Goal: Task Accomplishment & Management: Manage account settings

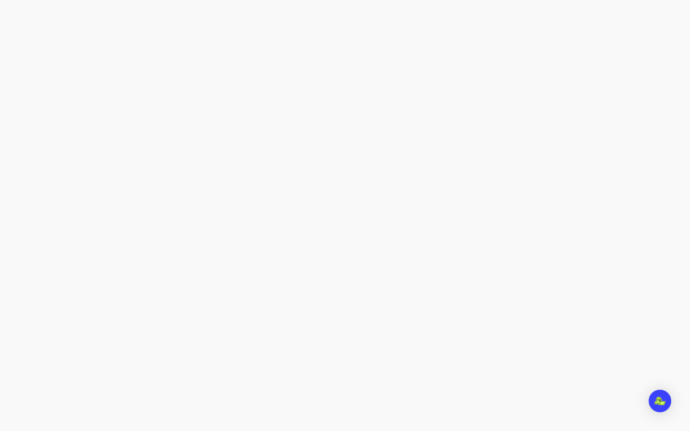
select select "***"
select select "****"
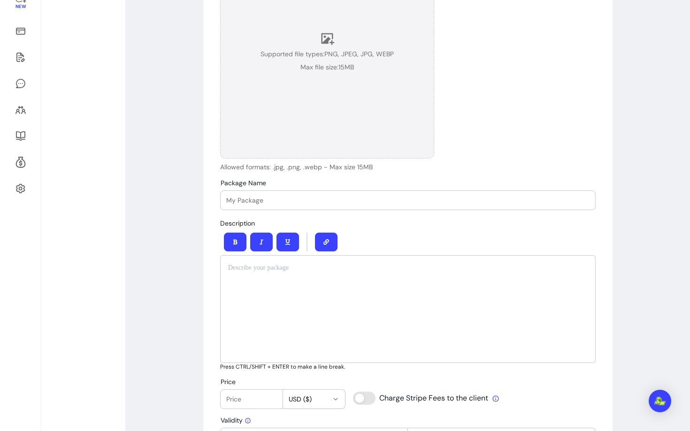
scroll to position [167, 0]
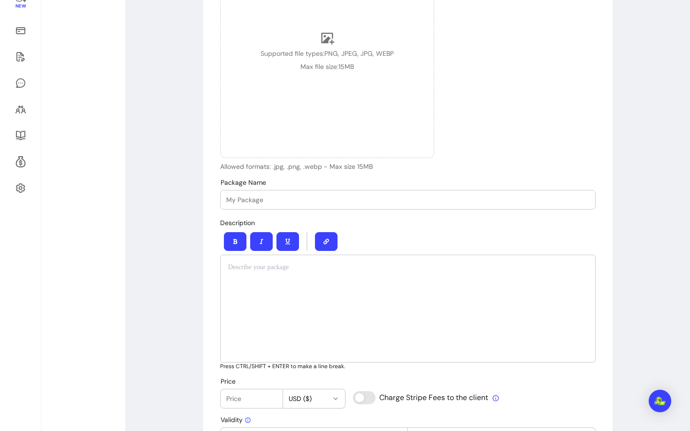
click at [263, 200] on input "Package Name" at bounding box center [407, 199] width 363 height 9
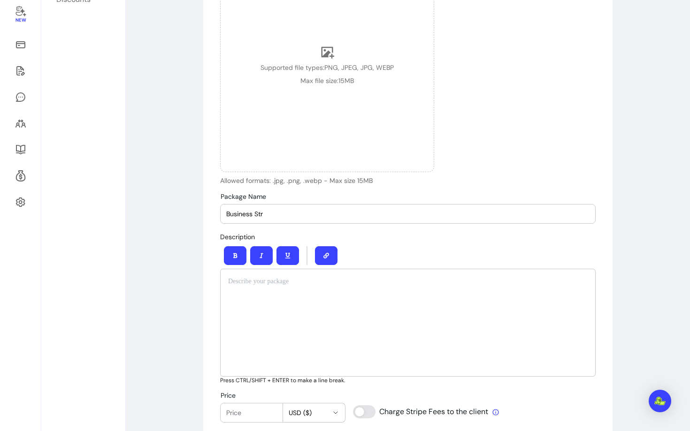
scroll to position [0, 0]
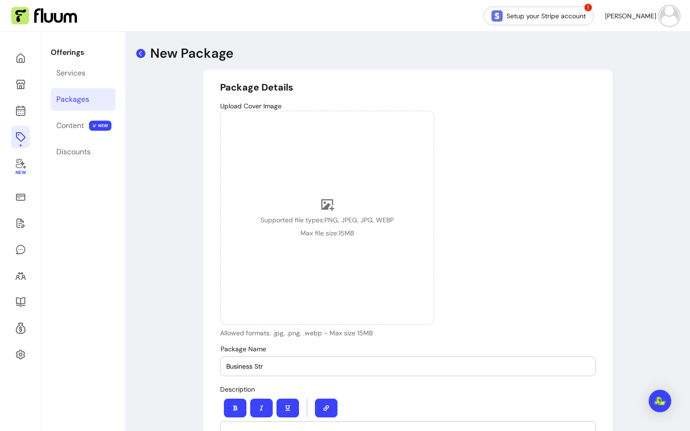
type input "Business Str"
click at [140, 55] on icon at bounding box center [140, 53] width 9 height 9
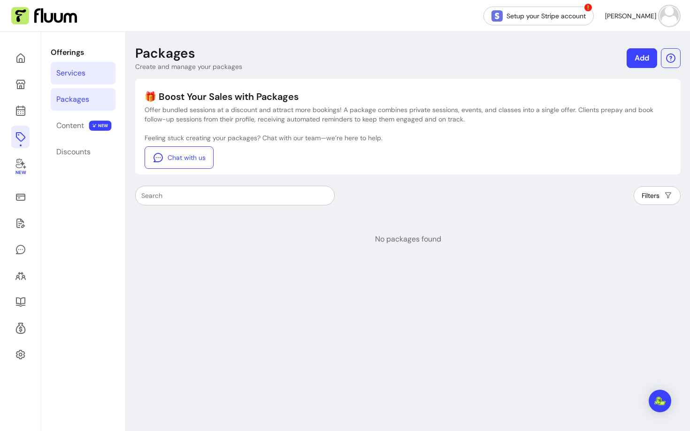
click at [76, 71] on div "Services" at bounding box center [70, 73] width 29 height 11
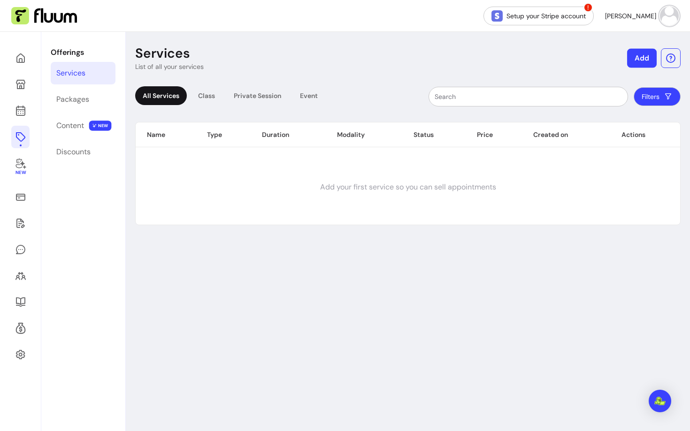
click at [639, 58] on button "Add" at bounding box center [642, 58] width 30 height 19
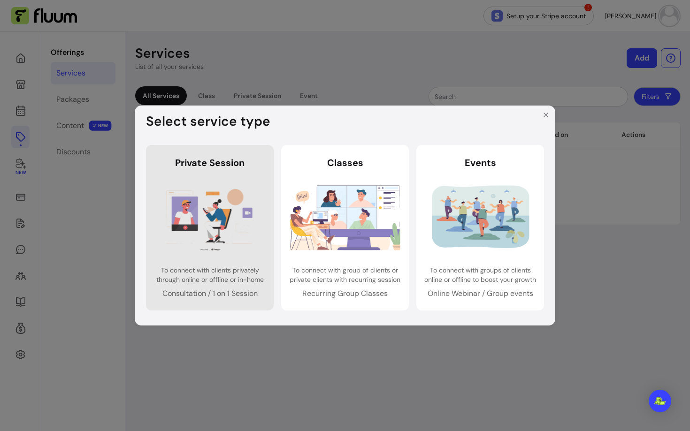
click at [211, 213] on img at bounding box center [210, 217] width 110 height 73
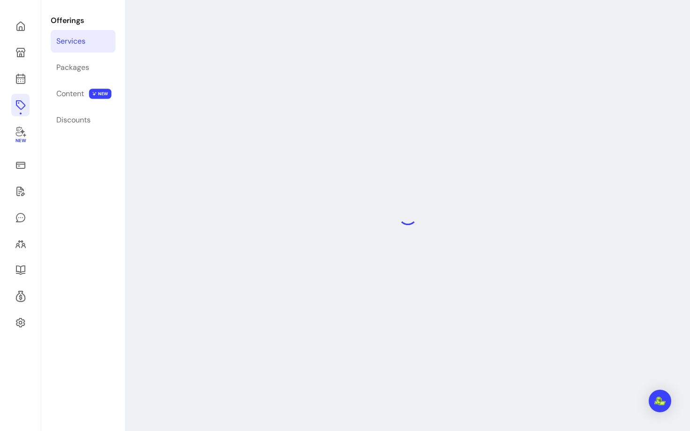
scroll to position [31, 0]
select select "***"
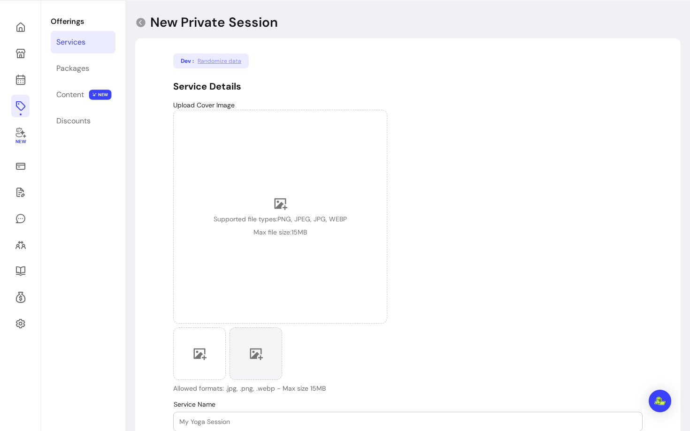
scroll to position [122, 0]
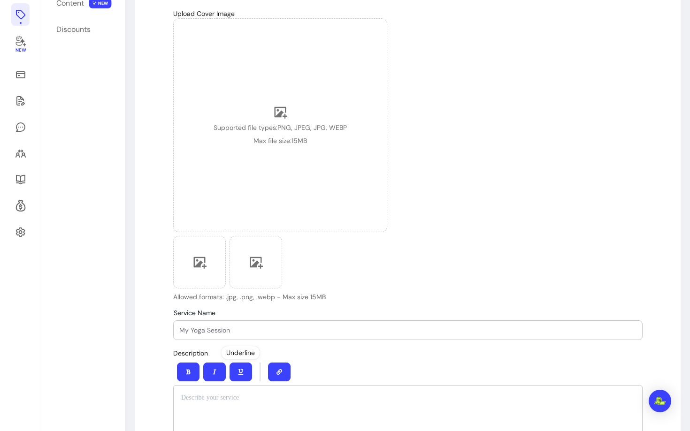
click at [221, 324] on div at bounding box center [407, 330] width 457 height 19
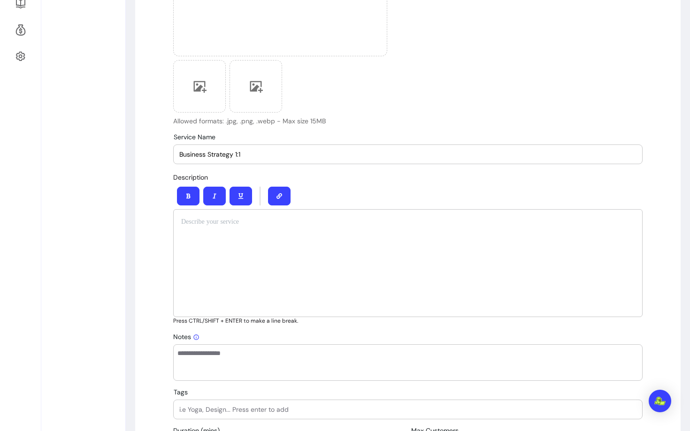
scroll to position [298, 0]
type input "Business Strategy 1:1"
click at [205, 268] on div at bounding box center [407, 264] width 469 height 108
click at [223, 406] on input "Tags" at bounding box center [407, 409] width 457 height 9
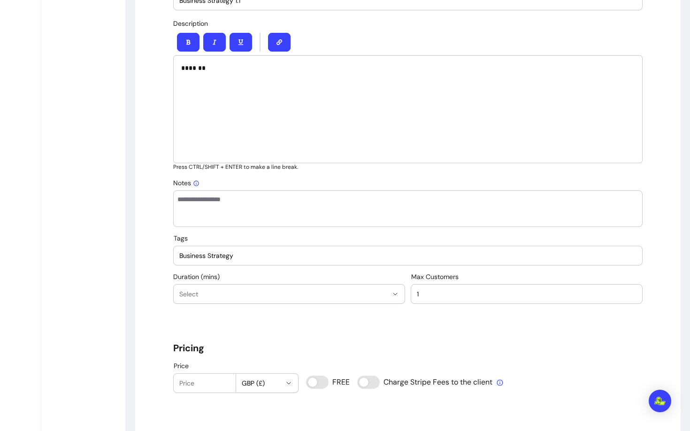
type input "Business Strategy"
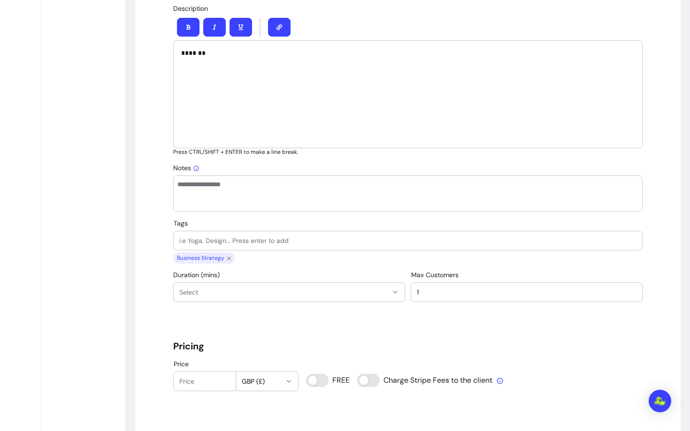
scroll to position [469, 0]
click at [189, 296] on button "Select" at bounding box center [289, 290] width 231 height 19
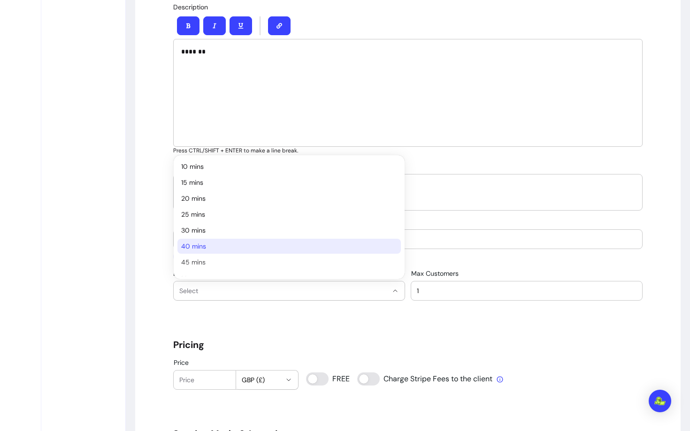
click at [200, 240] on li "40 mins" at bounding box center [288, 246] width 223 height 15
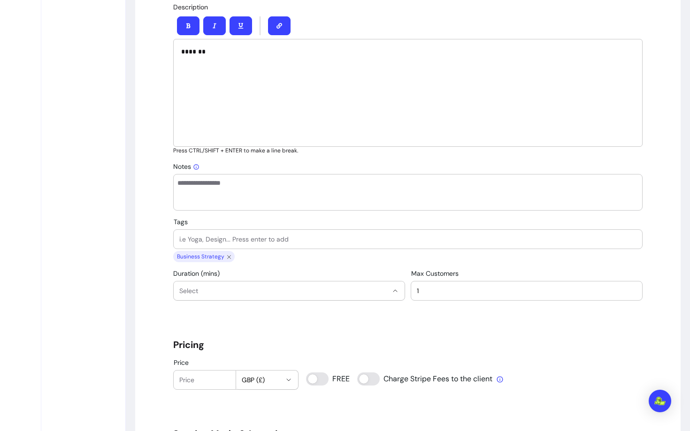
select select "**"
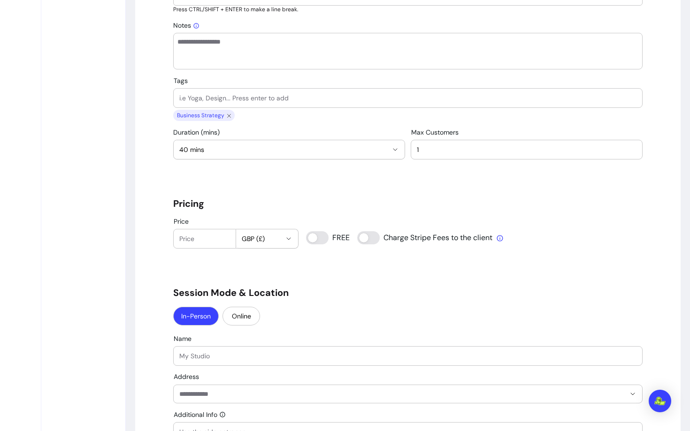
scroll to position [609, 0]
click at [195, 236] on input "Price" at bounding box center [204, 239] width 51 height 9
type input "0"
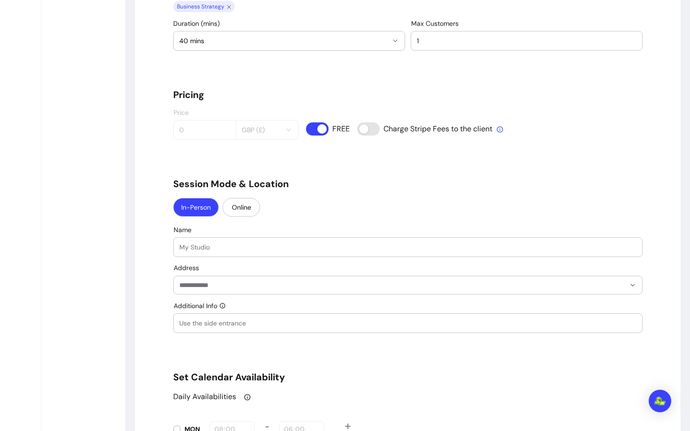
scroll to position [728, 0]
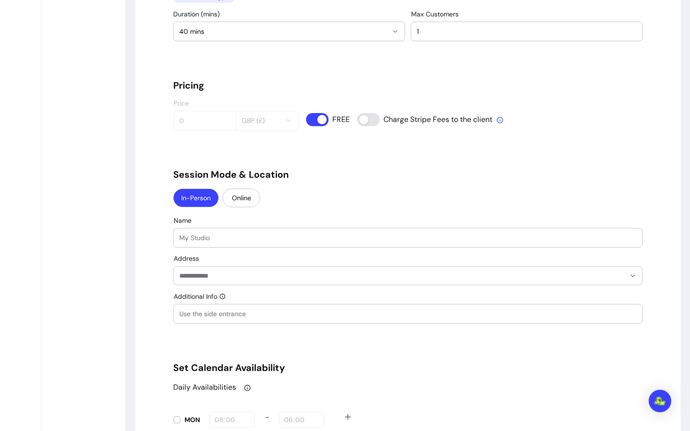
click at [238, 182] on div "**********" at bounding box center [407, 264] width 469 height 1823
click at [238, 199] on button "Online" at bounding box center [241, 198] width 37 height 18
select select "******"
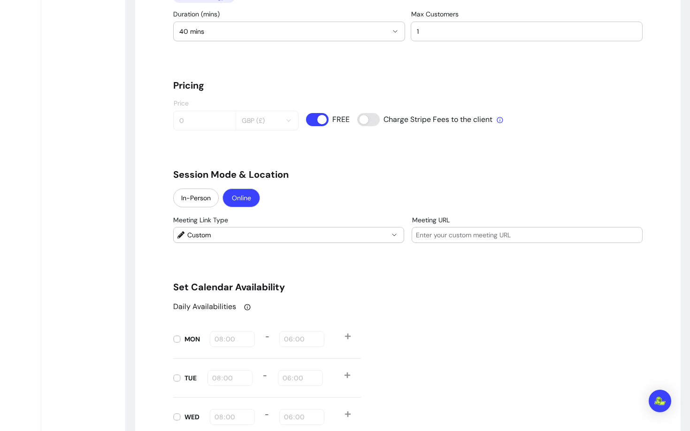
click at [467, 234] on input "Meeting URL" at bounding box center [527, 234] width 222 height 9
type input "ciaooooop"
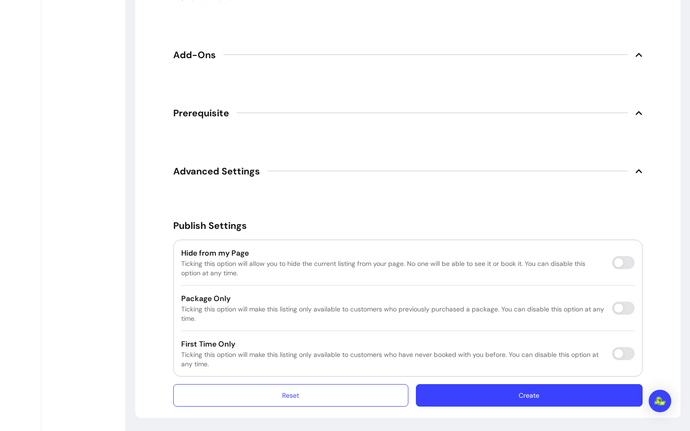
click at [524, 398] on button "Create" at bounding box center [529, 395] width 227 height 23
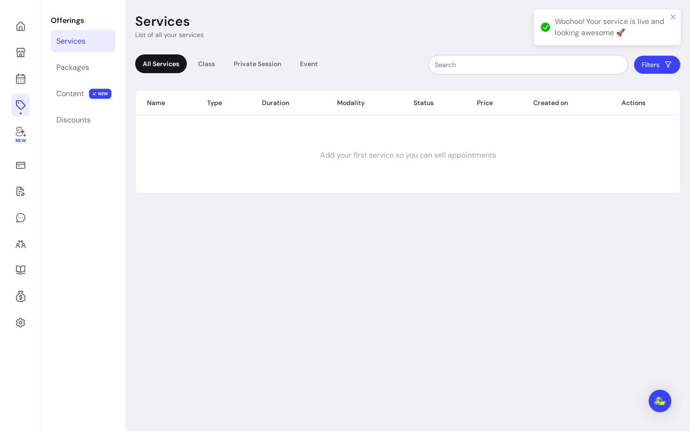
scroll to position [32, 0]
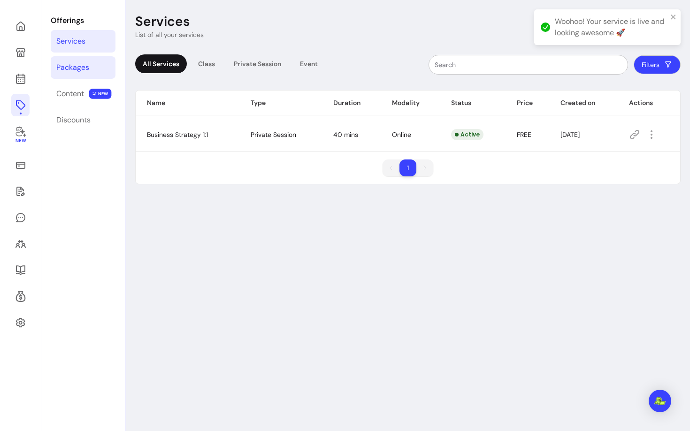
click at [78, 64] on div "Packages" at bounding box center [72, 67] width 33 height 11
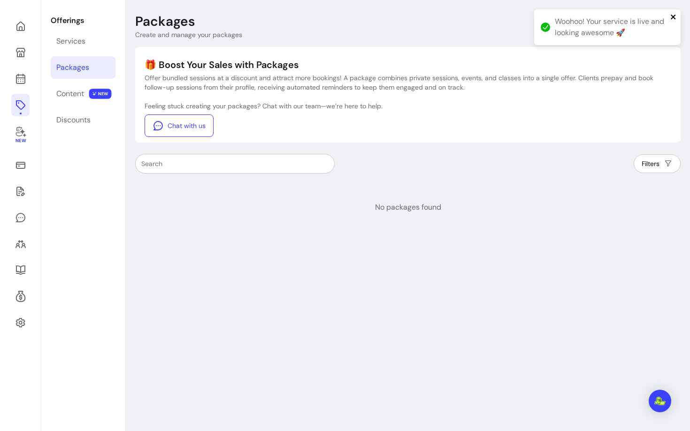
click at [672, 16] on icon "close" at bounding box center [672, 17] width 5 height 5
click at [631, 25] on div "Setup your Stripe account ! Roberta M. New Offerings Services Packages Content …" at bounding box center [345, 215] width 690 height 431
click at [631, 25] on link "Add" at bounding box center [641, 26] width 30 height 20
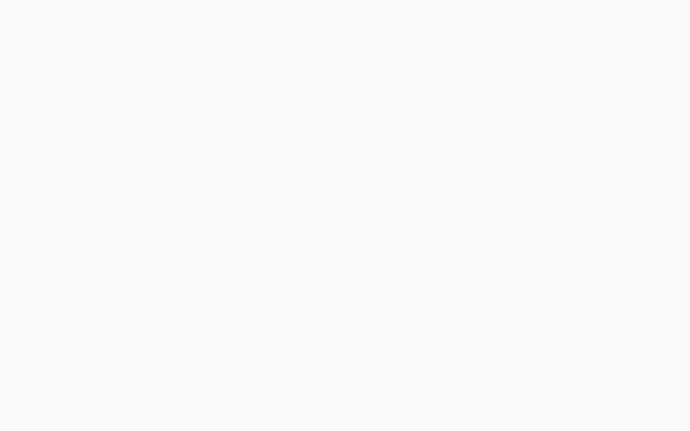
select select "***"
select select "****"
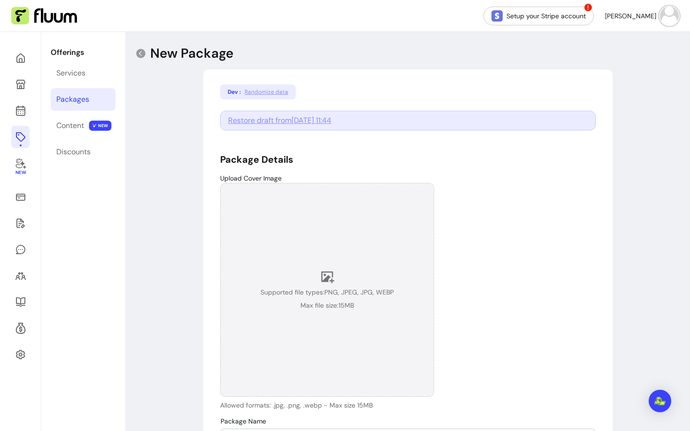
scroll to position [128, 0]
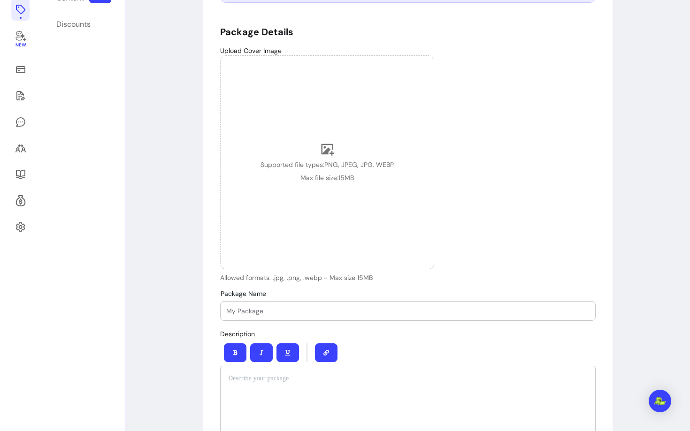
click at [252, 312] on input "Package Name" at bounding box center [407, 310] width 363 height 9
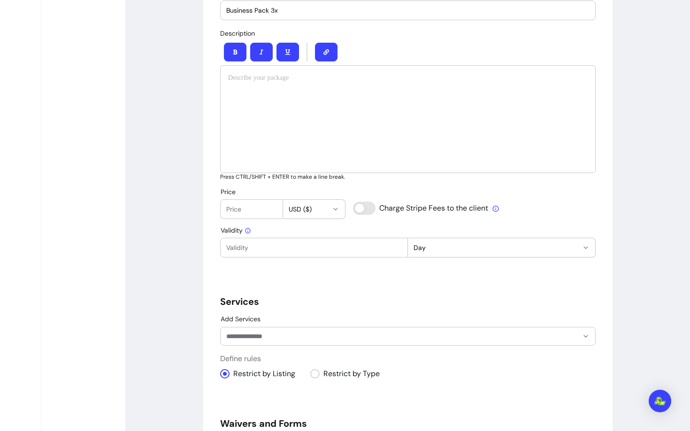
scroll to position [397, 0]
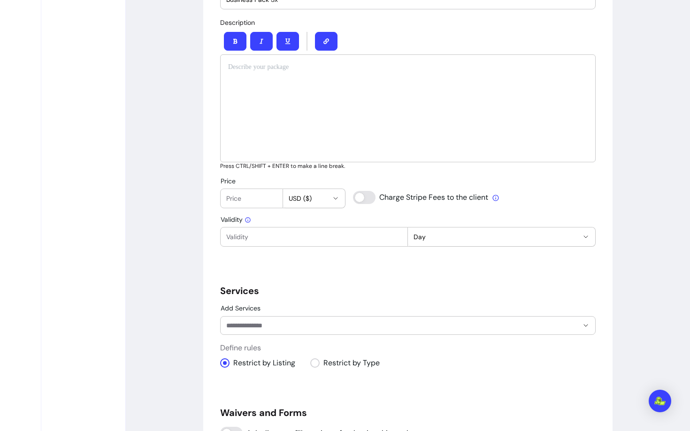
type input "Business Pack 3x"
click at [242, 198] on input "Price" at bounding box center [251, 198] width 51 height 9
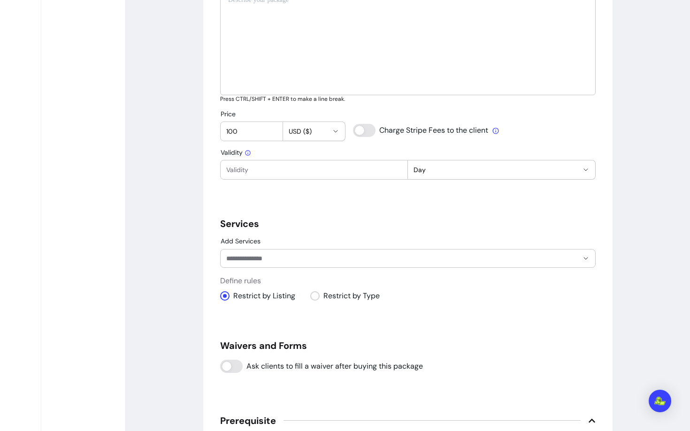
scroll to position [484, 0]
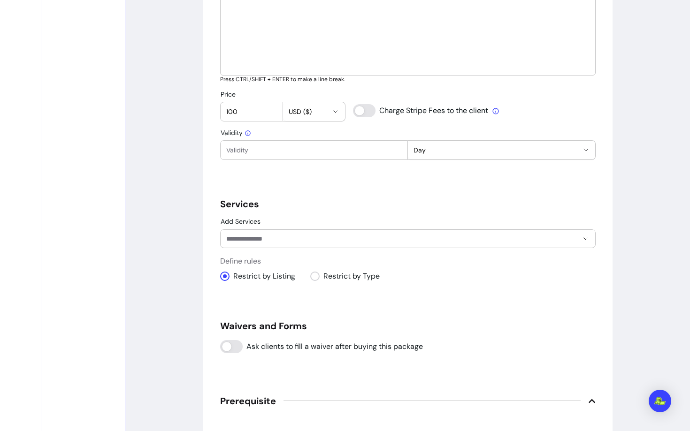
type input "100"
click at [279, 133] on div "Validity *** **** ***** **** Day" at bounding box center [407, 144] width 375 height 31
click at [277, 144] on div at bounding box center [313, 150] width 175 height 19
click at [433, 152] on span "Day" at bounding box center [495, 149] width 165 height 9
click at [426, 207] on span "Month" at bounding box center [496, 204] width 163 height 9
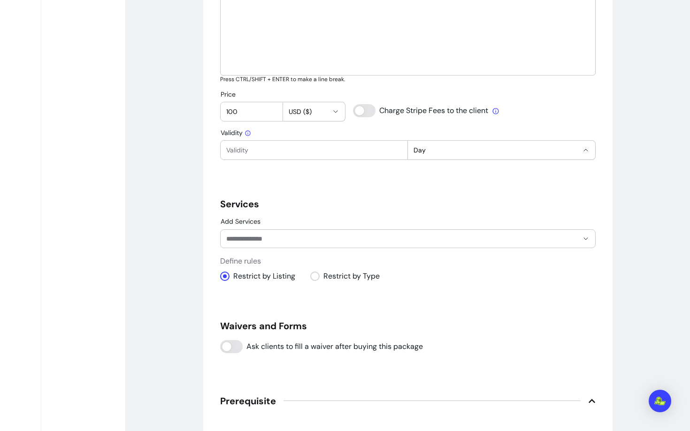
select select "******"
click at [322, 144] on div at bounding box center [313, 150] width 175 height 19
type input "1"
click at [334, 228] on div "Add Services" at bounding box center [407, 233] width 375 height 30
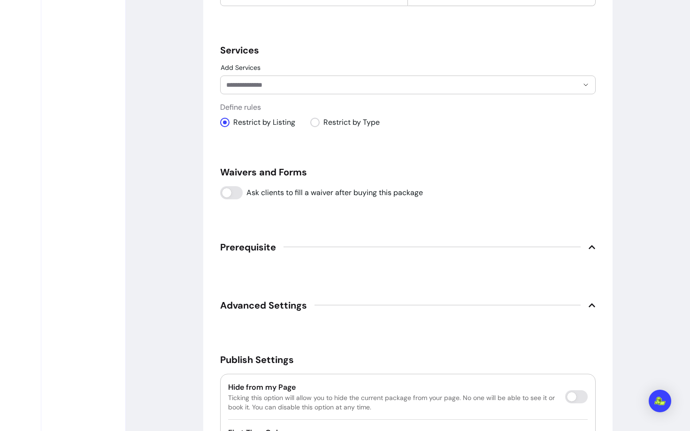
scroll to position [631, 0]
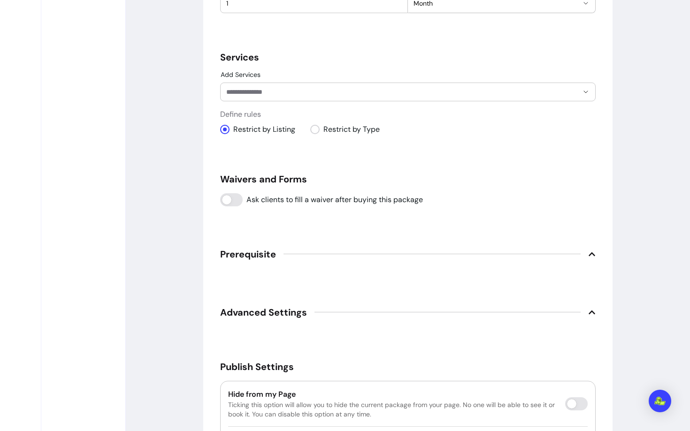
click at [288, 84] on div at bounding box center [407, 92] width 363 height 18
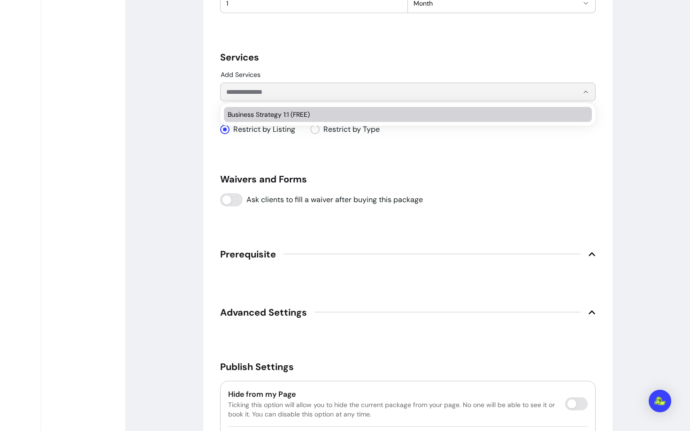
click at [275, 116] on span "Business Strategy 1:1 (FREE)" at bounding box center [403, 114] width 351 height 9
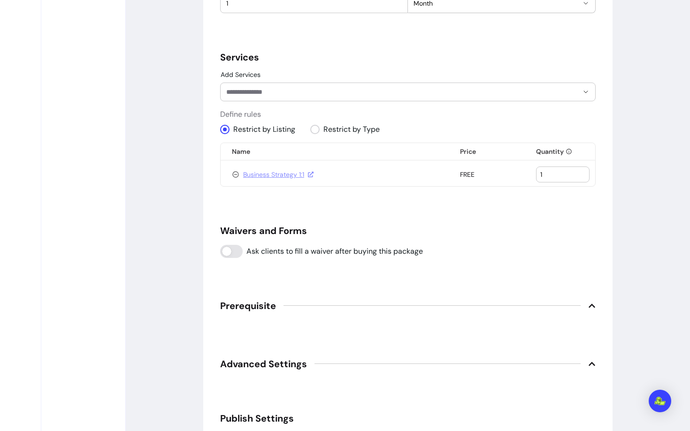
click at [550, 173] on input "1" at bounding box center [562, 174] width 45 height 9
type input "2"
type input "3"
click at [543, 228] on h5 "Waivers and Forms" at bounding box center [407, 230] width 375 height 13
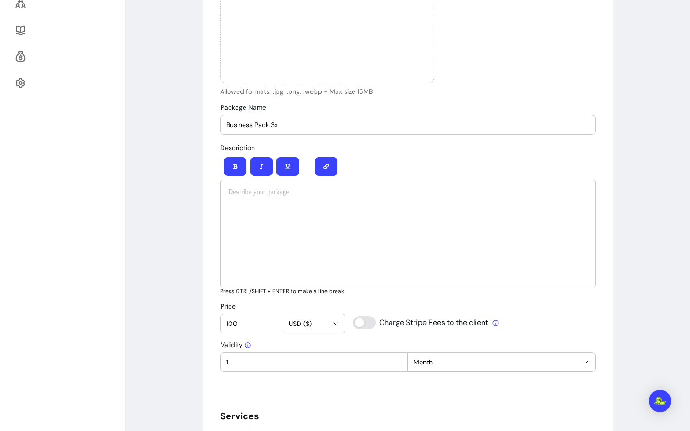
scroll to position [288, 0]
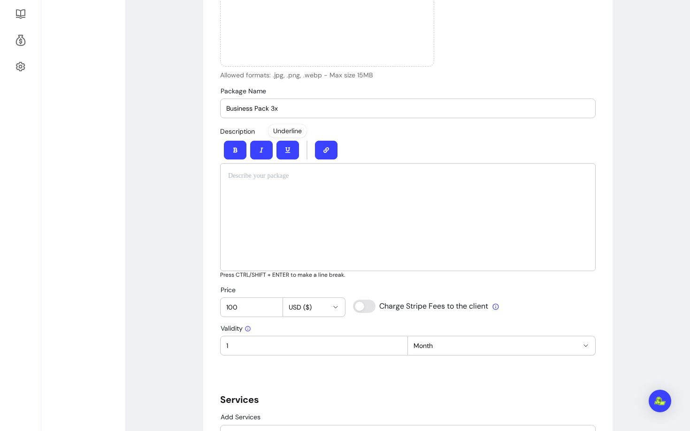
click at [282, 229] on div at bounding box center [407, 217] width 375 height 108
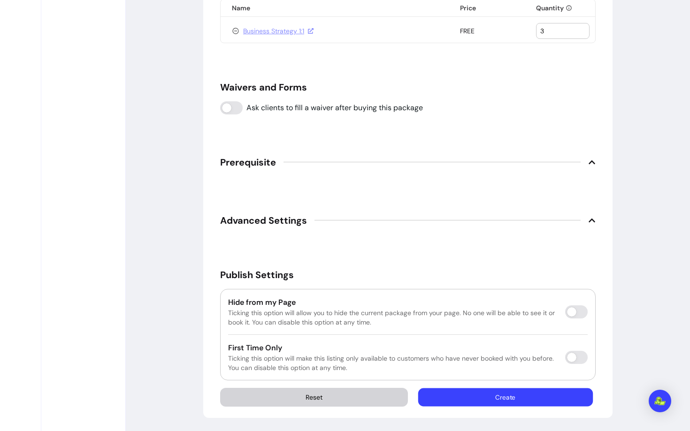
click at [489, 402] on button "Create" at bounding box center [505, 397] width 175 height 18
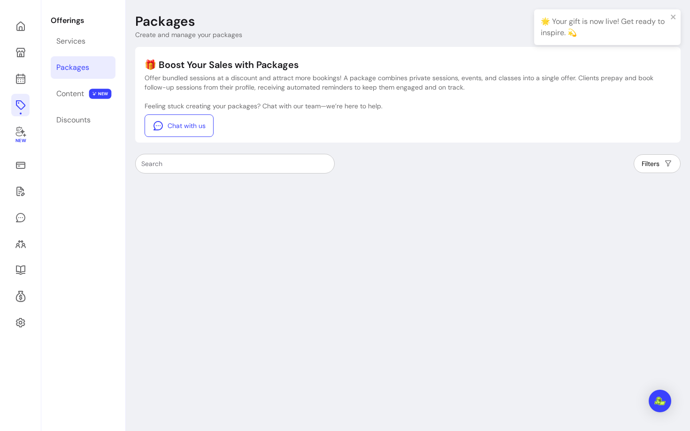
scroll to position [32, 0]
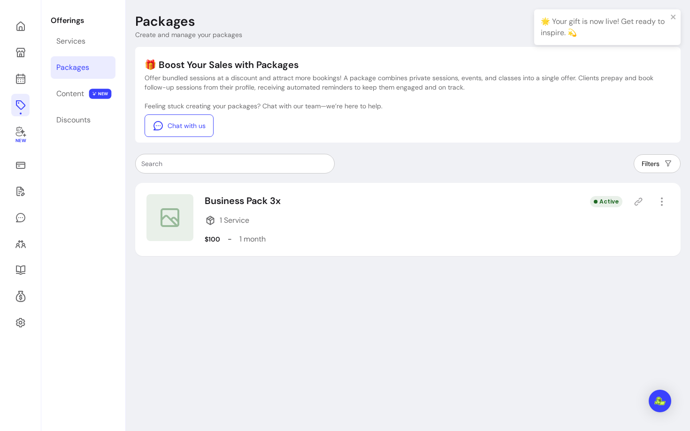
click at [664, 204] on icon "button" at bounding box center [661, 201] width 11 height 11
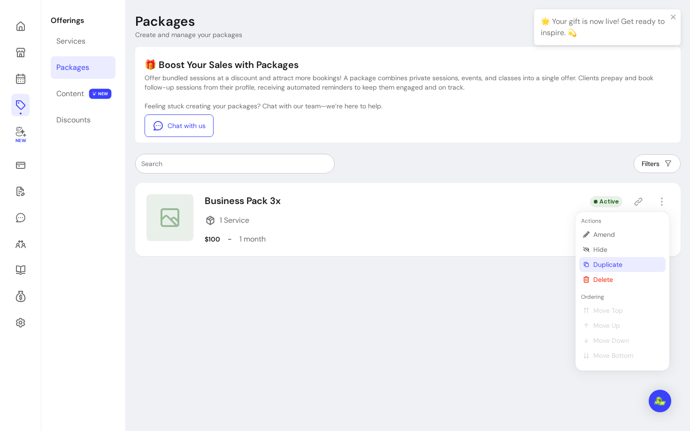
click at [613, 267] on span "Duplicate" at bounding box center [627, 264] width 68 height 9
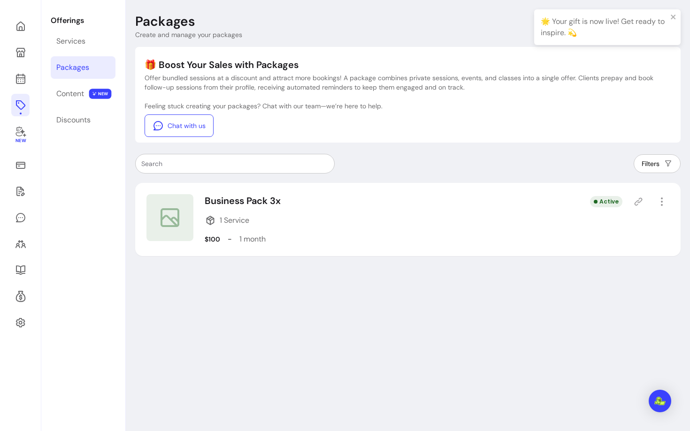
select select "***"
select select "******"
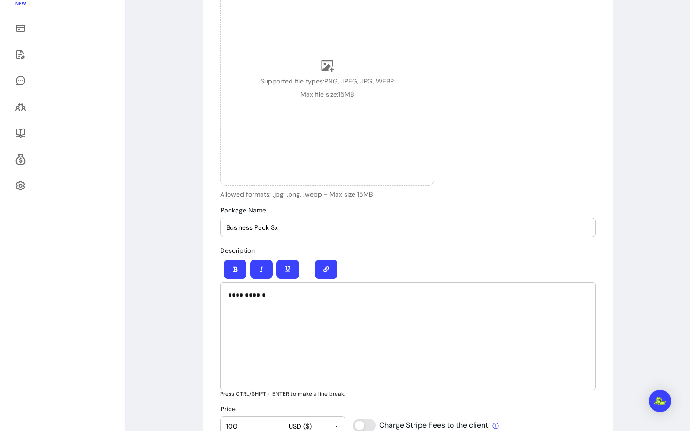
scroll to position [188, 0]
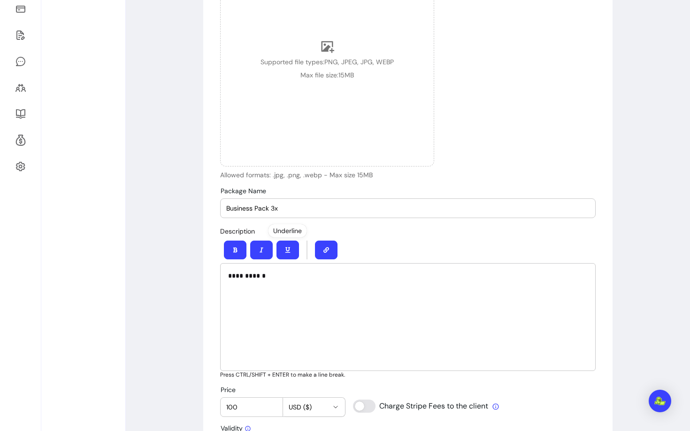
click at [275, 211] on input "Business Pack 3x" at bounding box center [407, 208] width 363 height 9
type input "Business Pack 5x"
click at [466, 251] on div at bounding box center [407, 250] width 375 height 26
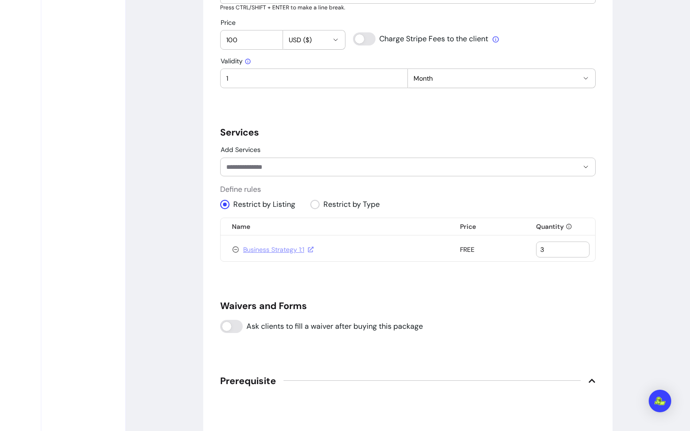
scroll to position [571, 0]
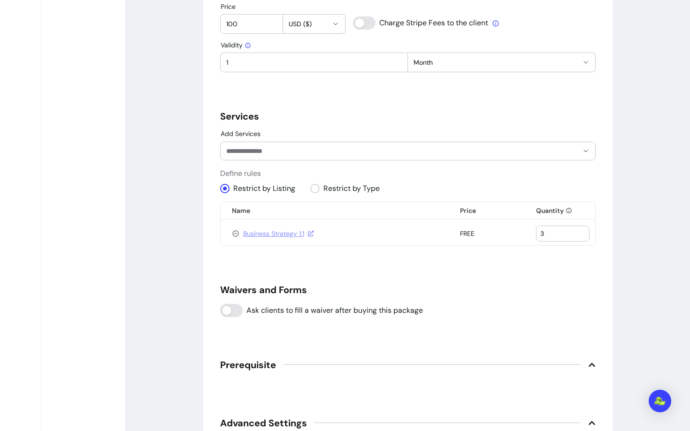
click at [554, 233] on input "3" at bounding box center [562, 233] width 45 height 9
type input "5"
click at [512, 288] on h5 "Waivers and Forms" at bounding box center [407, 289] width 375 height 13
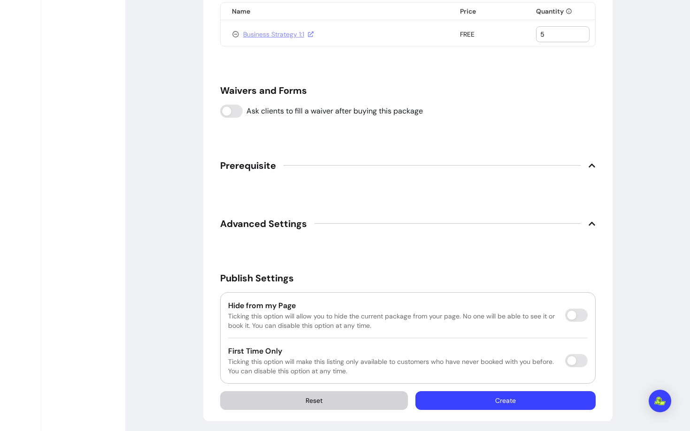
scroll to position [774, 0]
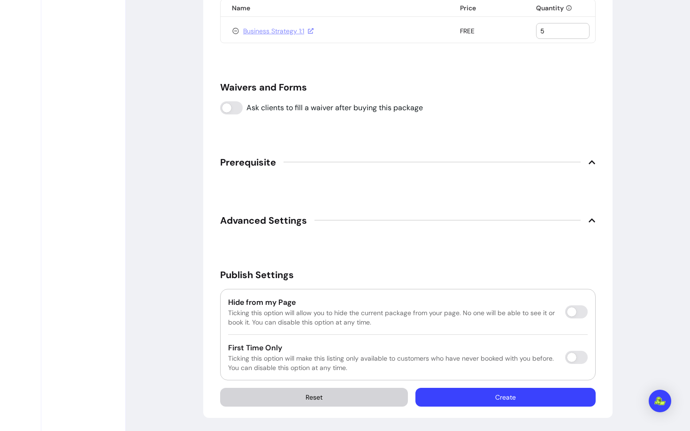
click at [489, 397] on button "Create" at bounding box center [505, 397] width 175 height 18
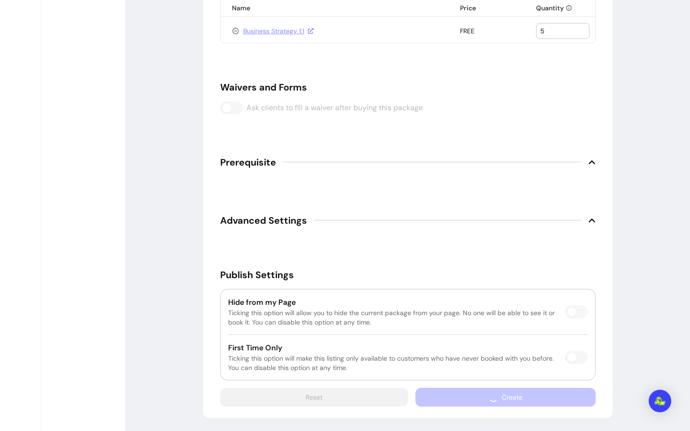
scroll to position [32, 0]
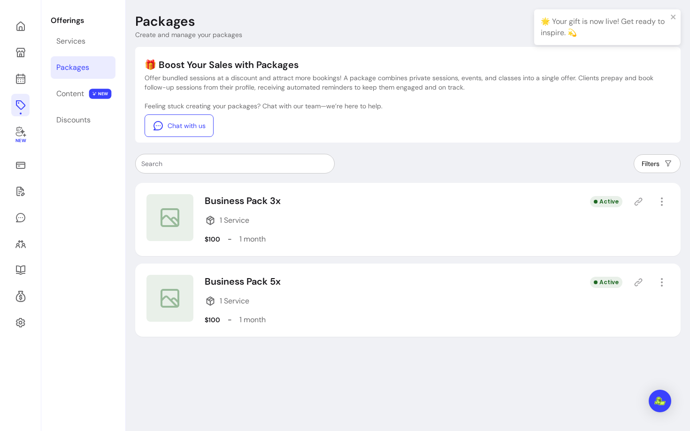
click at [637, 201] on icon at bounding box center [637, 201] width 9 height 9
click at [643, 203] on div at bounding box center [651, 201] width 36 height 15
click at [635, 201] on icon at bounding box center [637, 201] width 9 height 9
